Goal: Transaction & Acquisition: Purchase product/service

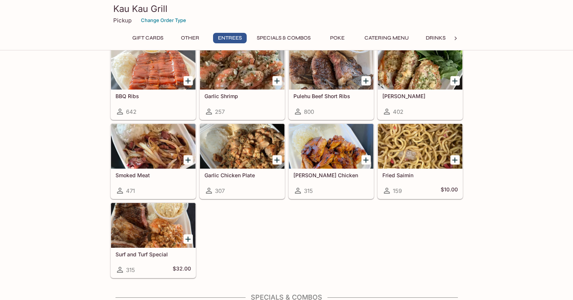
scroll to position [448, 0]
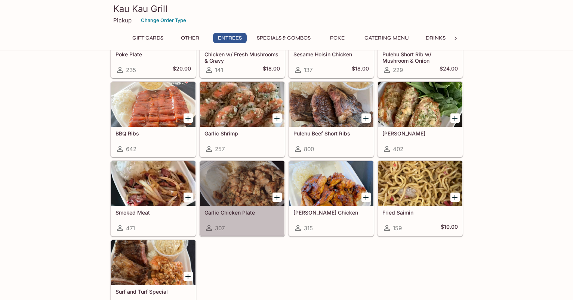
click at [242, 193] on div at bounding box center [242, 183] width 84 height 45
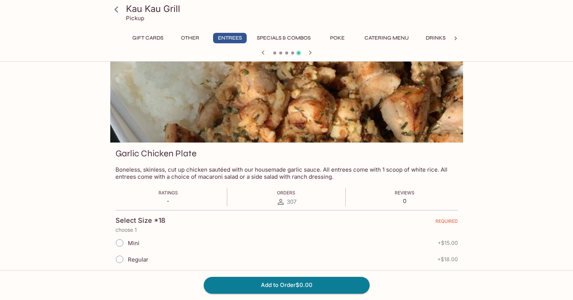
scroll to position [75, 0]
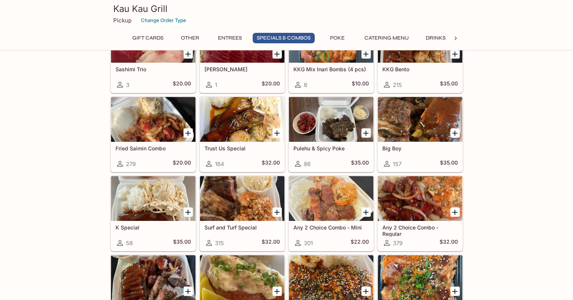
scroll to position [741, 0]
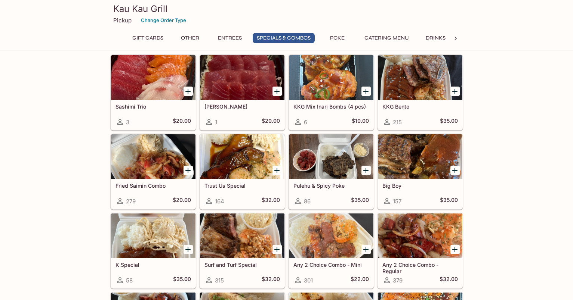
click at [420, 172] on div at bounding box center [420, 157] width 84 height 45
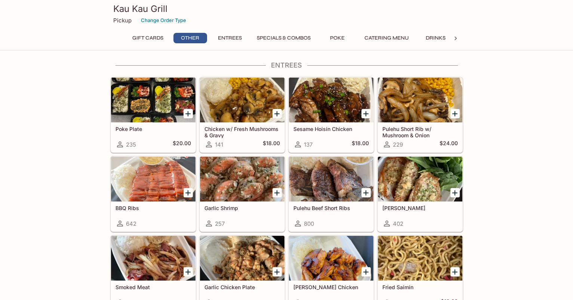
scroll to position [336, 0]
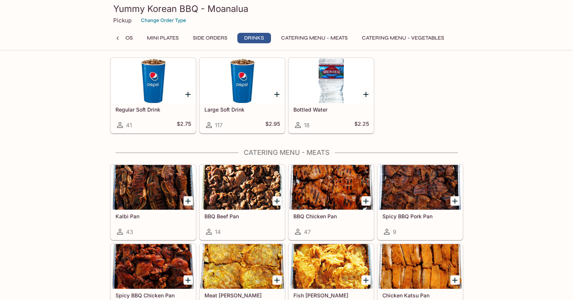
scroll to position [1425, 0]
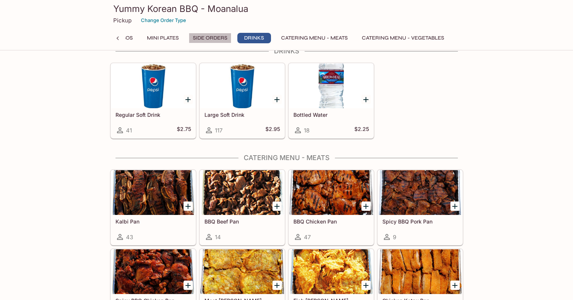
click at [208, 34] on button "Side Orders" at bounding box center [210, 38] width 43 height 10
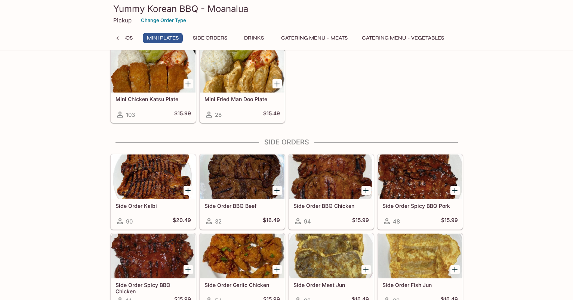
scroll to position [1106, 0]
